Goal: Task Accomplishment & Management: Manage account settings

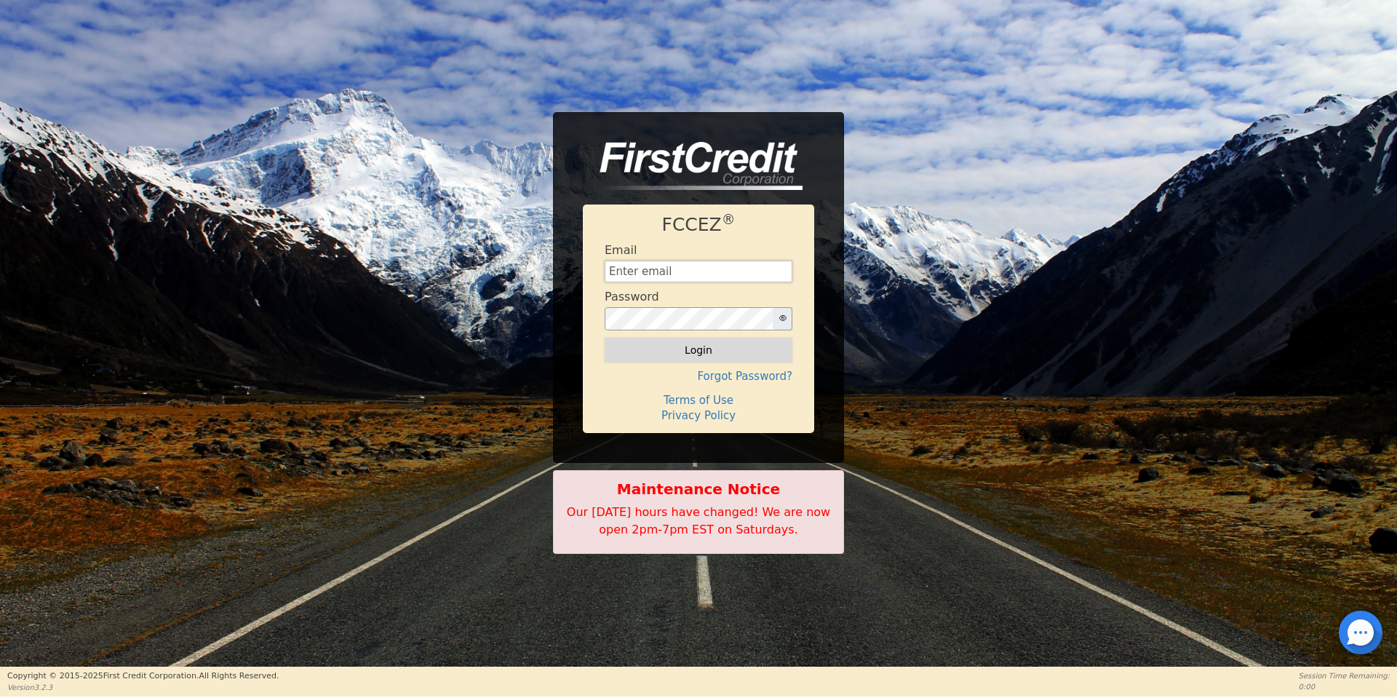
type input "aquaremachtlc@gmail.com"
click at [666, 354] on button "Login" at bounding box center [699, 350] width 188 height 25
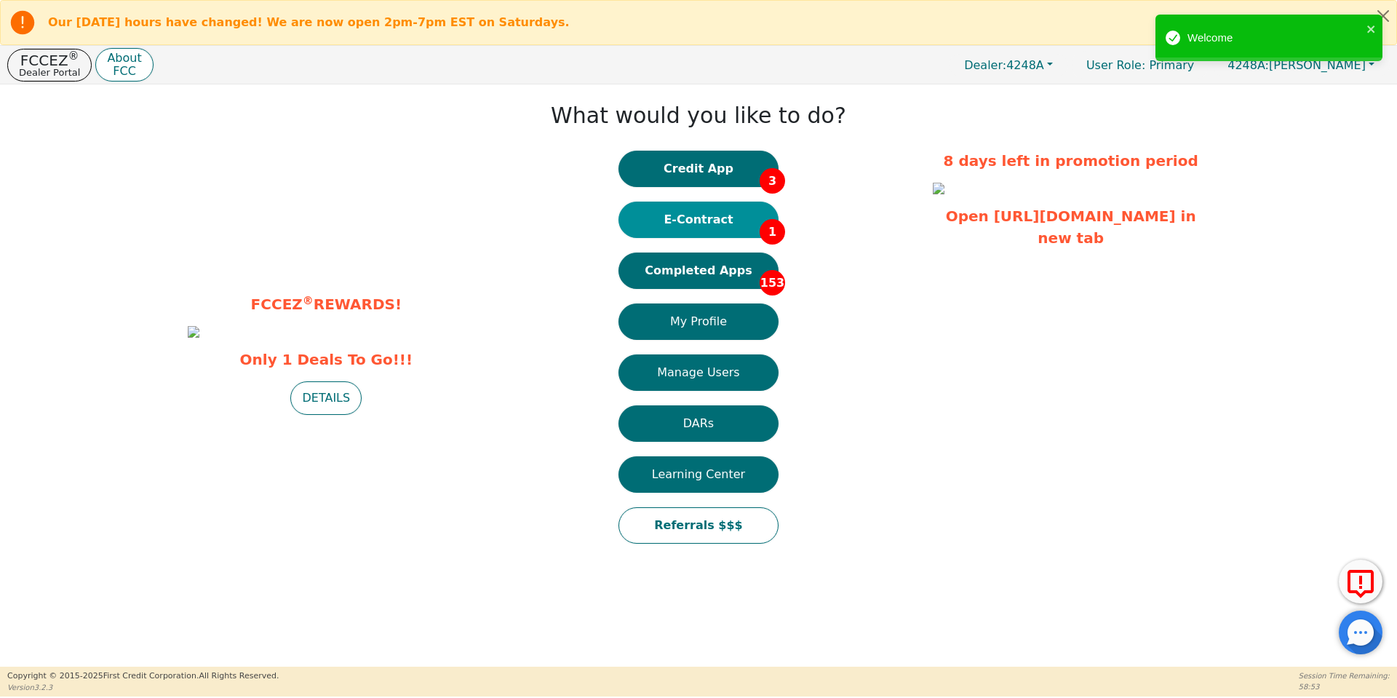
click at [722, 220] on button "E-Contract 1" at bounding box center [698, 220] width 160 height 36
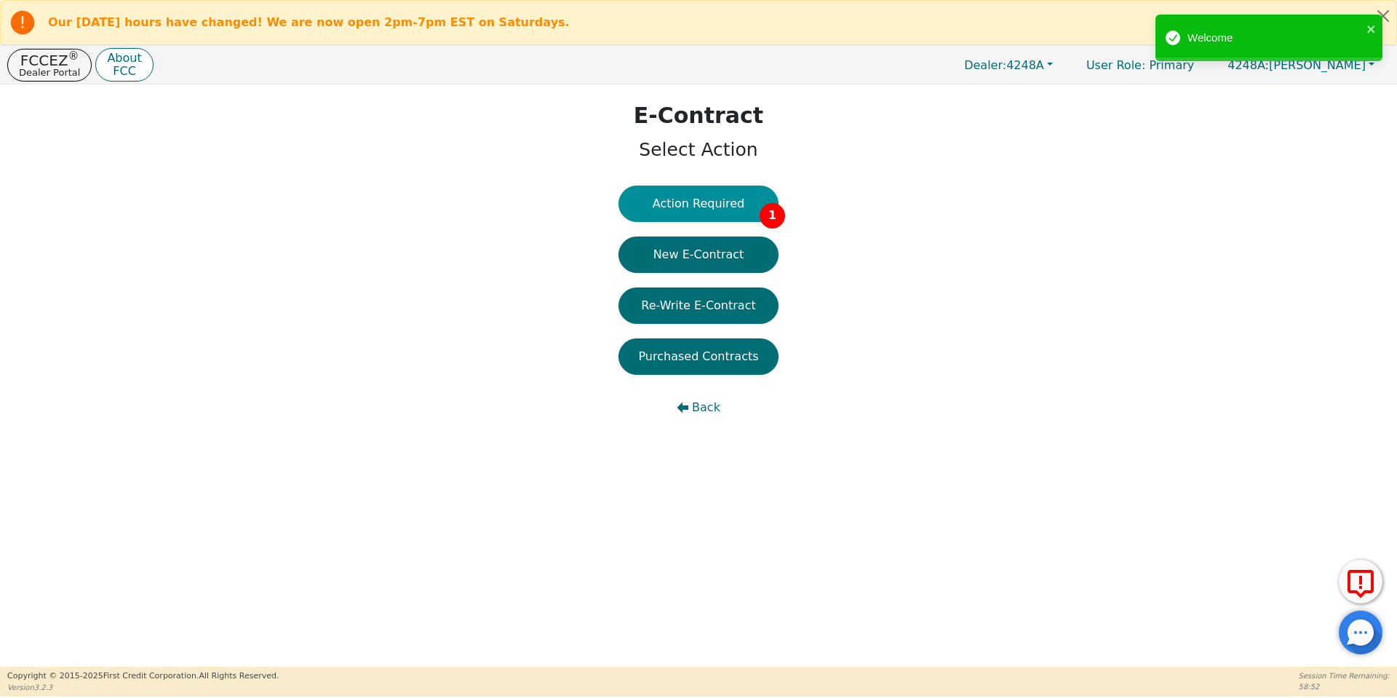
click at [693, 204] on button "Action Required 1" at bounding box center [698, 204] width 160 height 36
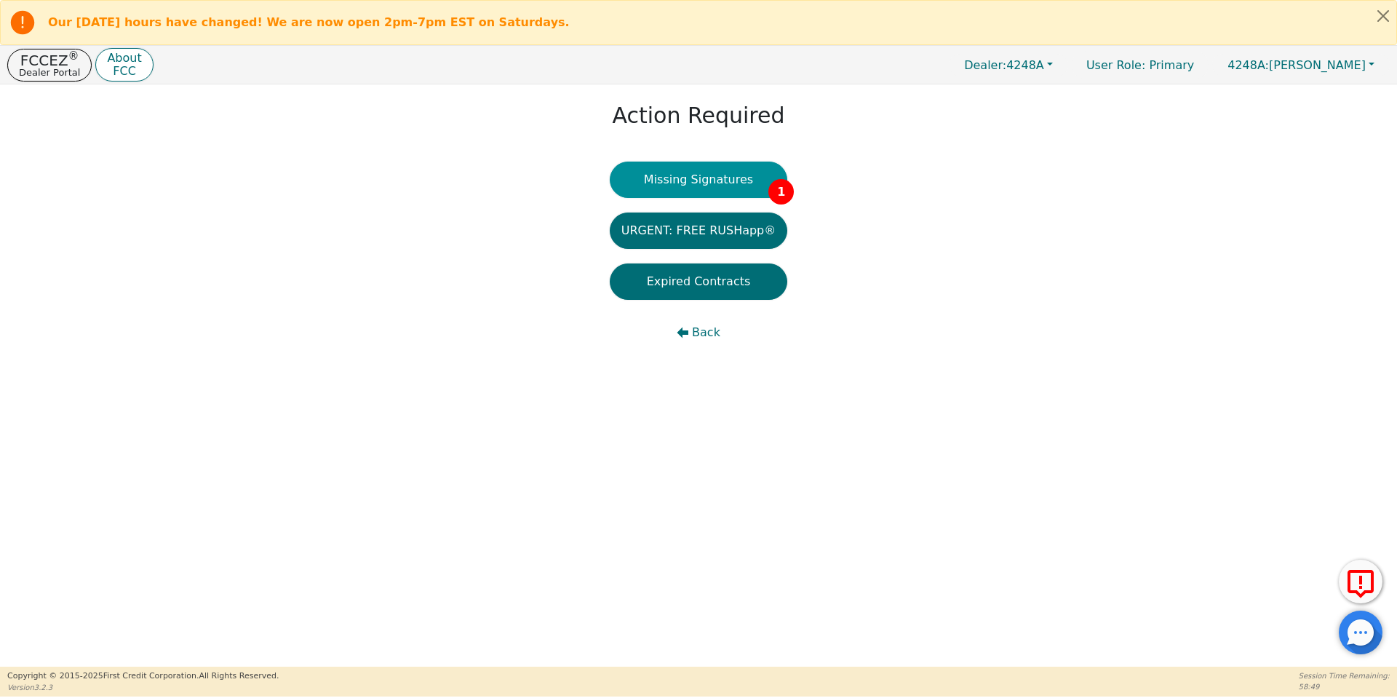
click at [704, 174] on button "Missing Signatures 1" at bounding box center [699, 180] width 178 height 36
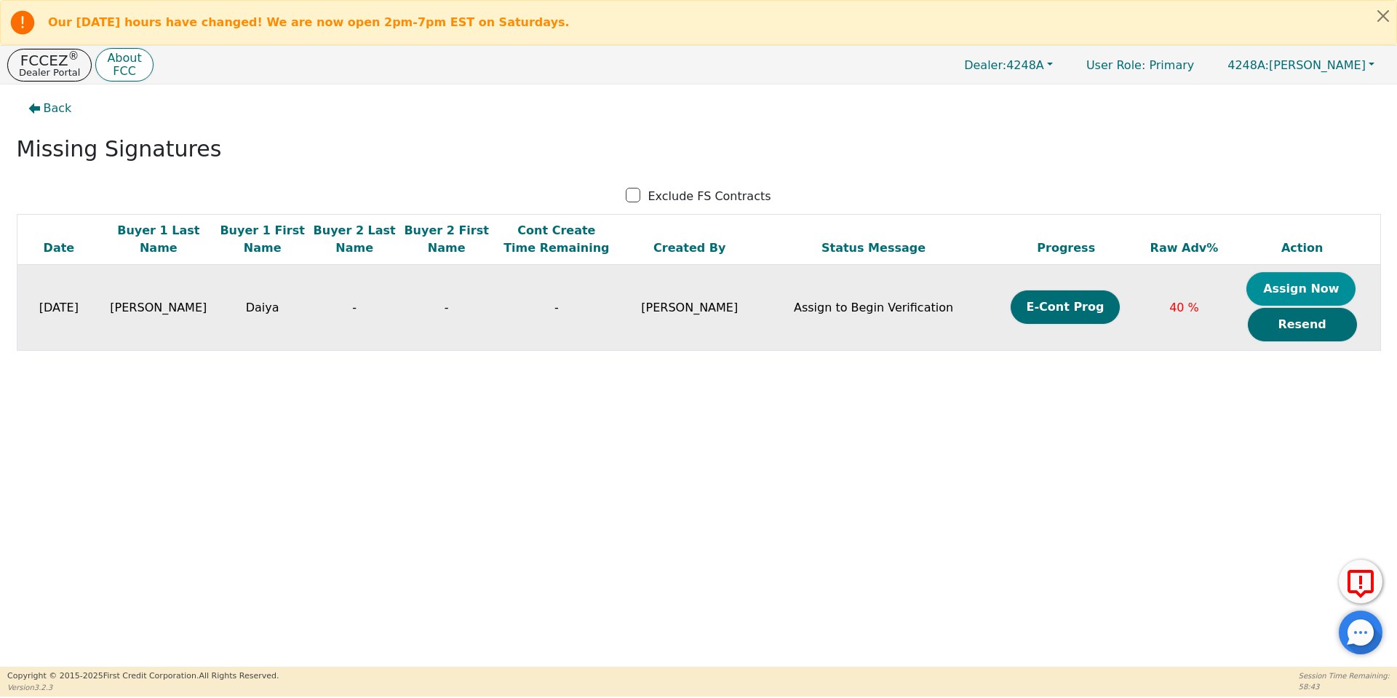
click at [1270, 290] on button "Assign Now" at bounding box center [1300, 288] width 109 height 33
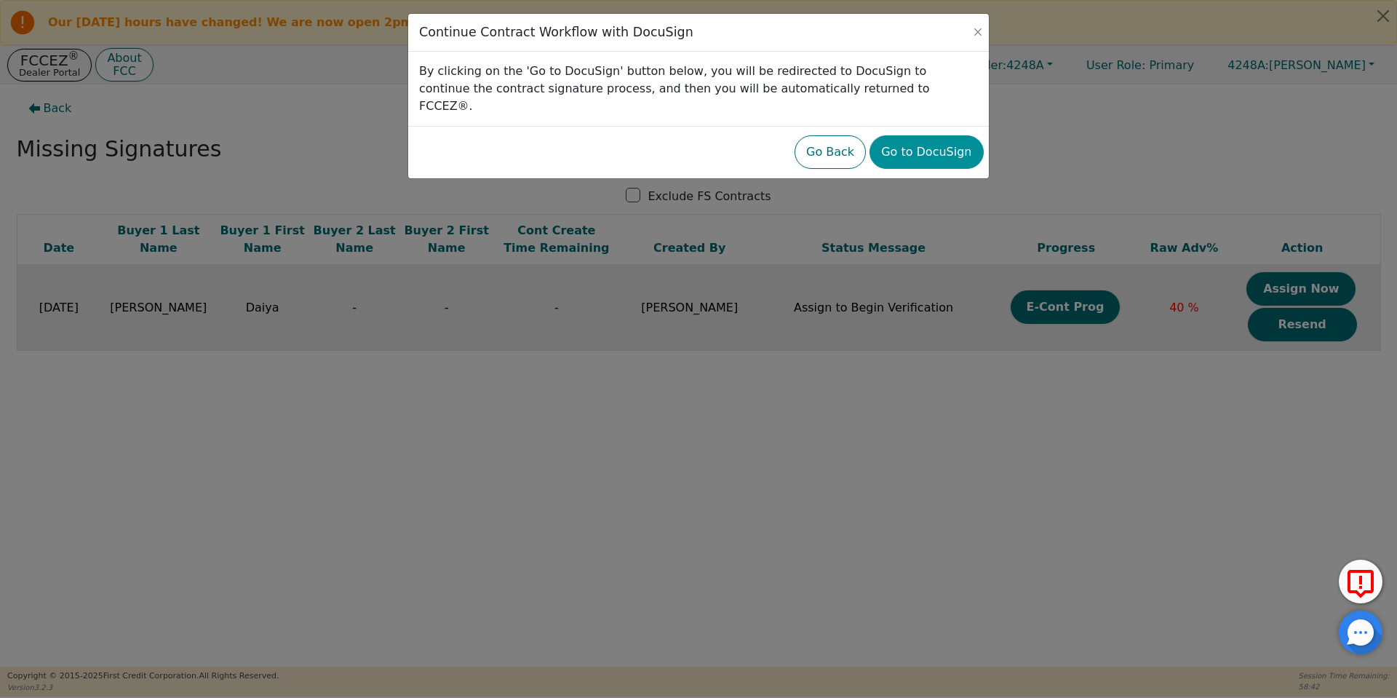
click at [937, 135] on button "Go to DocuSign" at bounding box center [926, 151] width 114 height 33
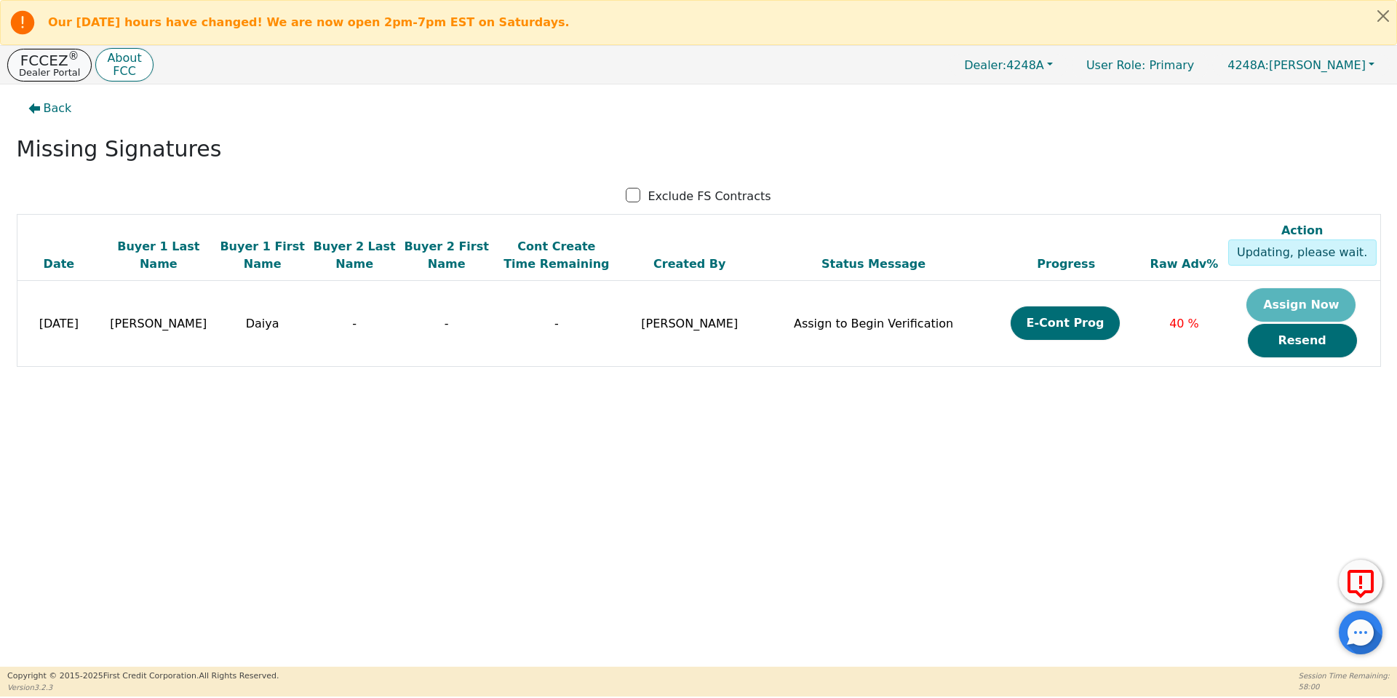
click at [61, 63] on p "FCCEZ ®" at bounding box center [49, 60] width 61 height 15
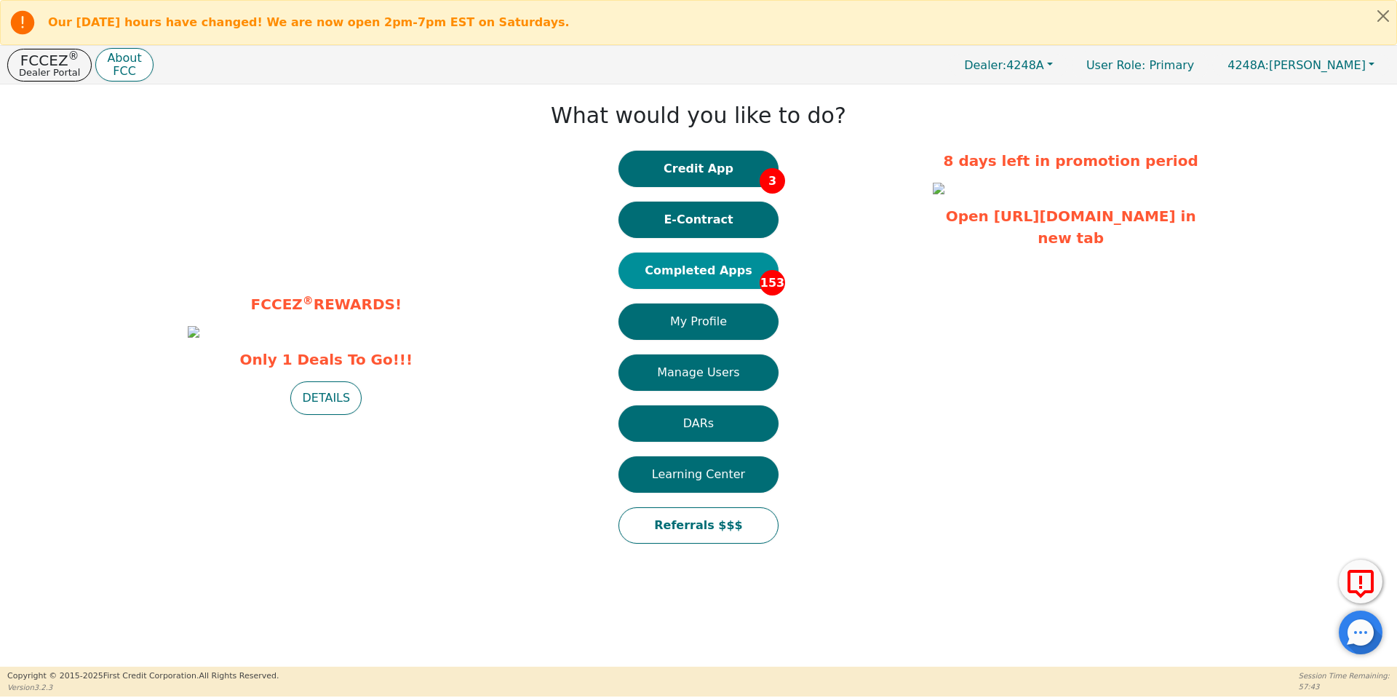
click at [716, 276] on button "Completed Apps 153" at bounding box center [698, 270] width 160 height 36
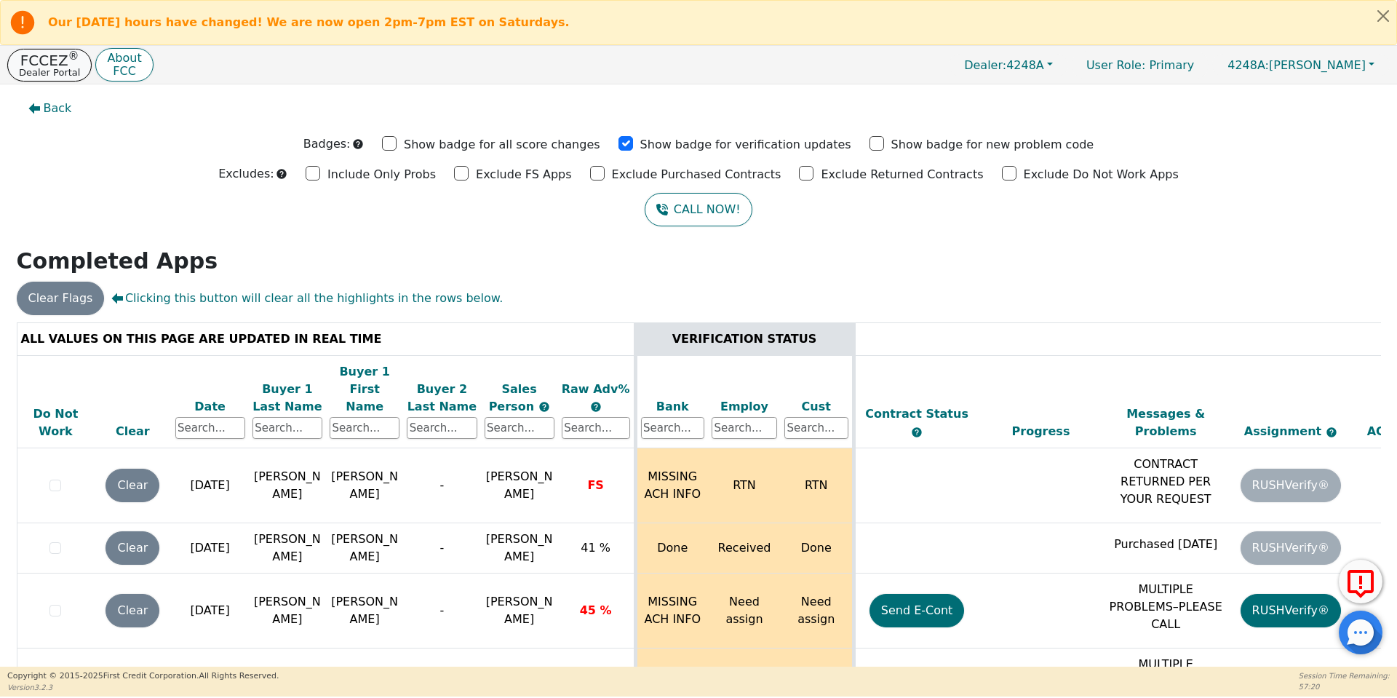
click at [31, 57] on p "FCCEZ ®" at bounding box center [49, 60] width 61 height 15
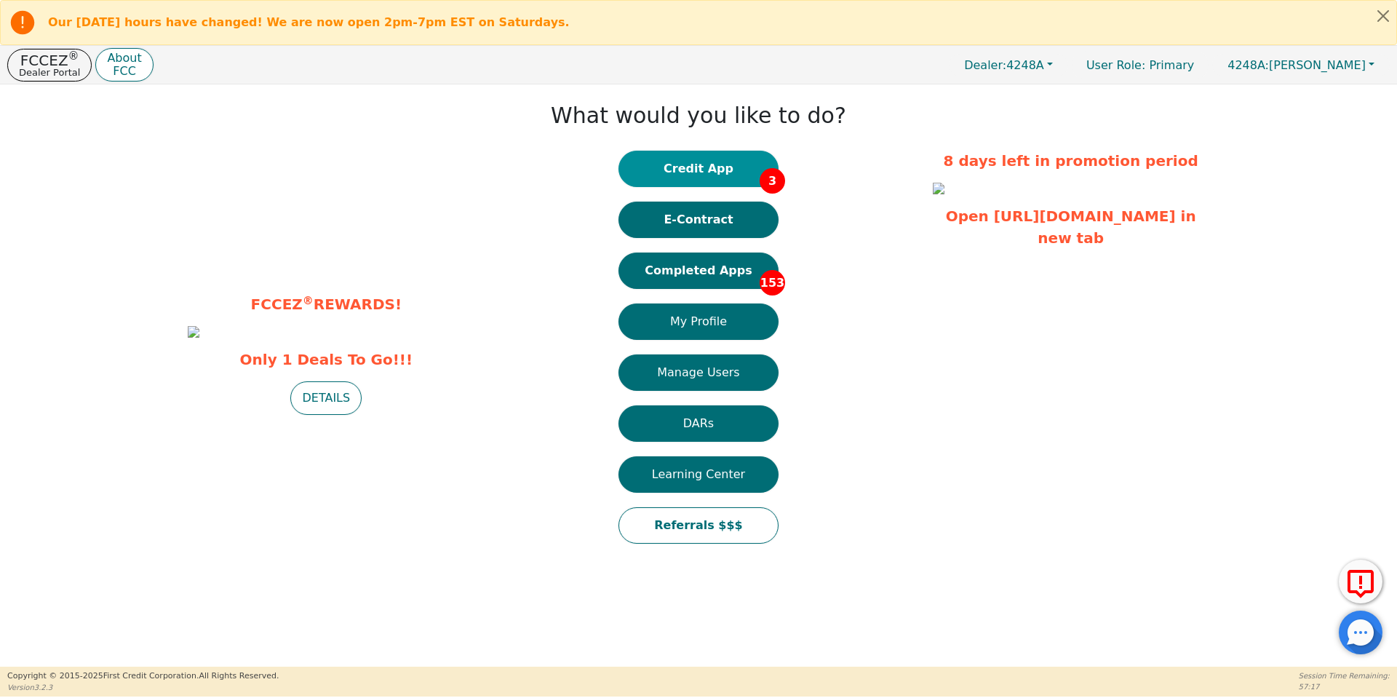
click at [746, 170] on button "Credit App 3" at bounding box center [698, 169] width 160 height 36
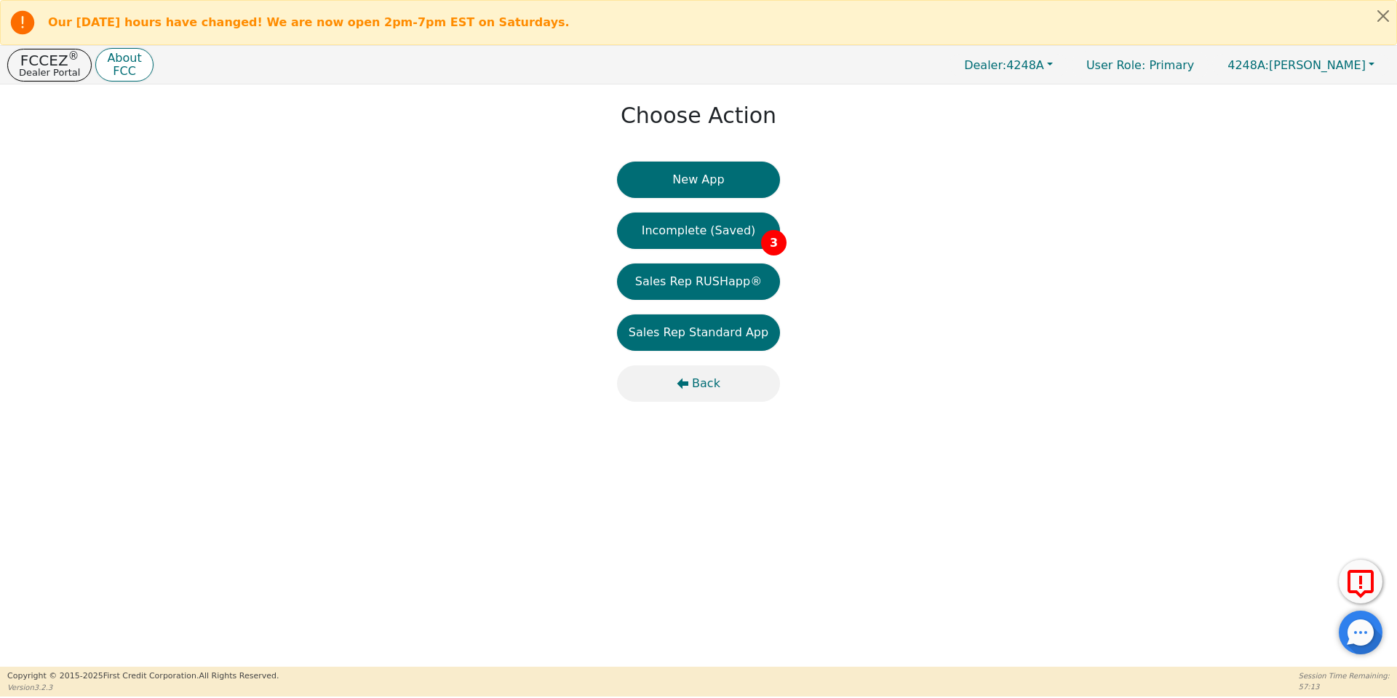
click at [701, 383] on span "Back" at bounding box center [706, 383] width 28 height 17
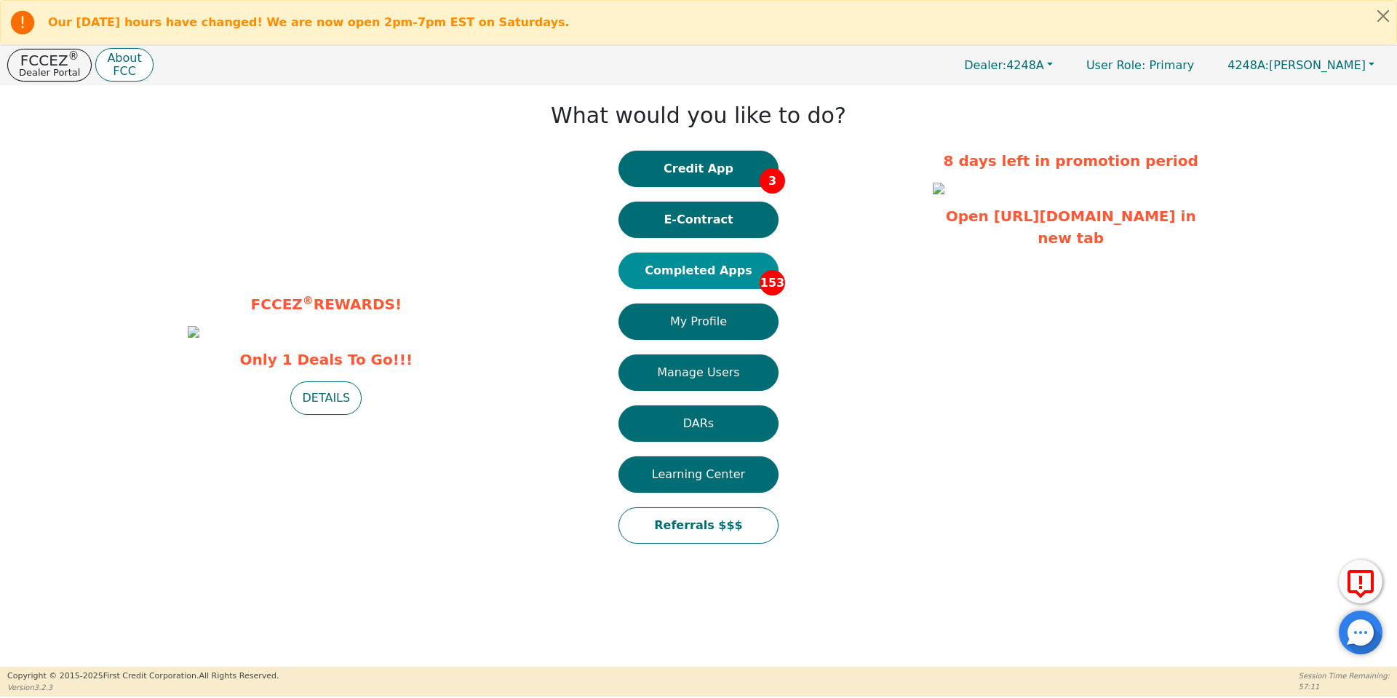
click at [712, 269] on button "Completed Apps 153" at bounding box center [698, 270] width 160 height 36
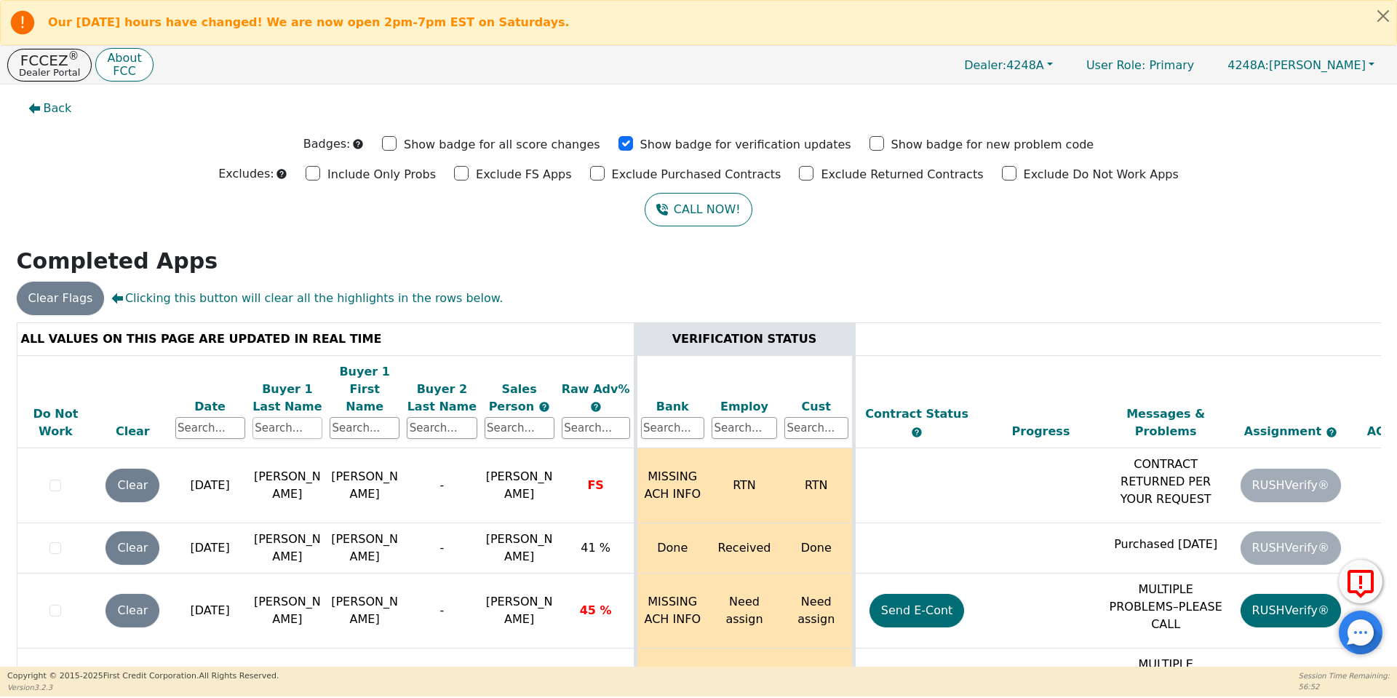
click at [319, 417] on input "text" at bounding box center [287, 428] width 70 height 22
type input "[PERSON_NAME]"
